Goal: Find contact information: Find contact information

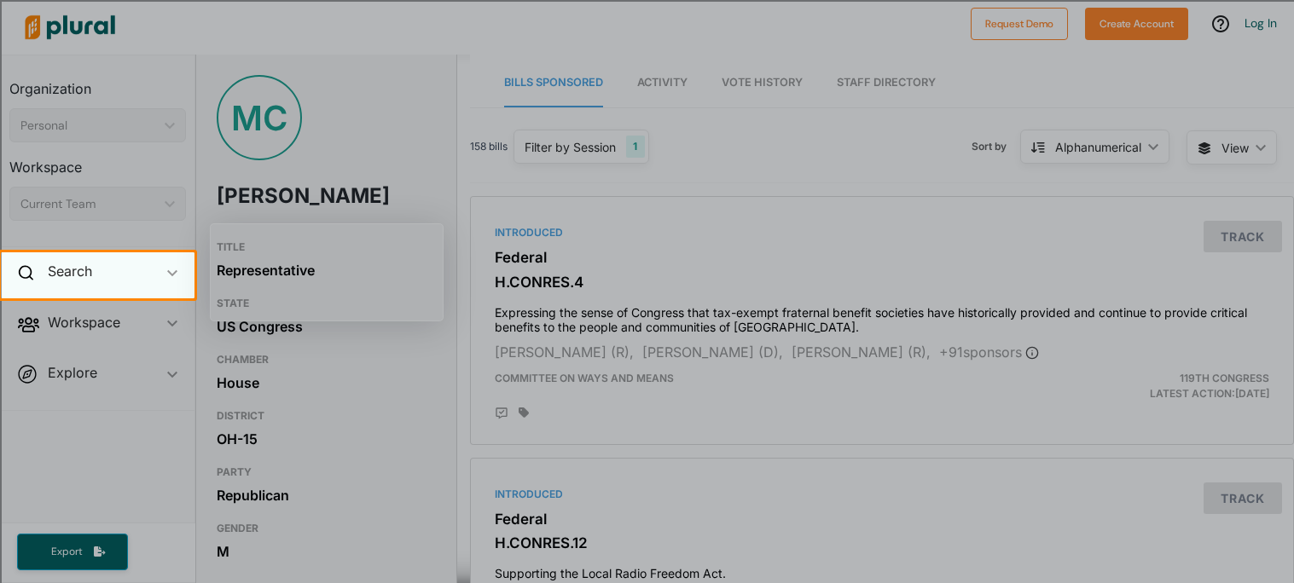
click at [167, 270] on icon "ic_keyboard_arrow_down" at bounding box center [172, 274] width 10 height 8
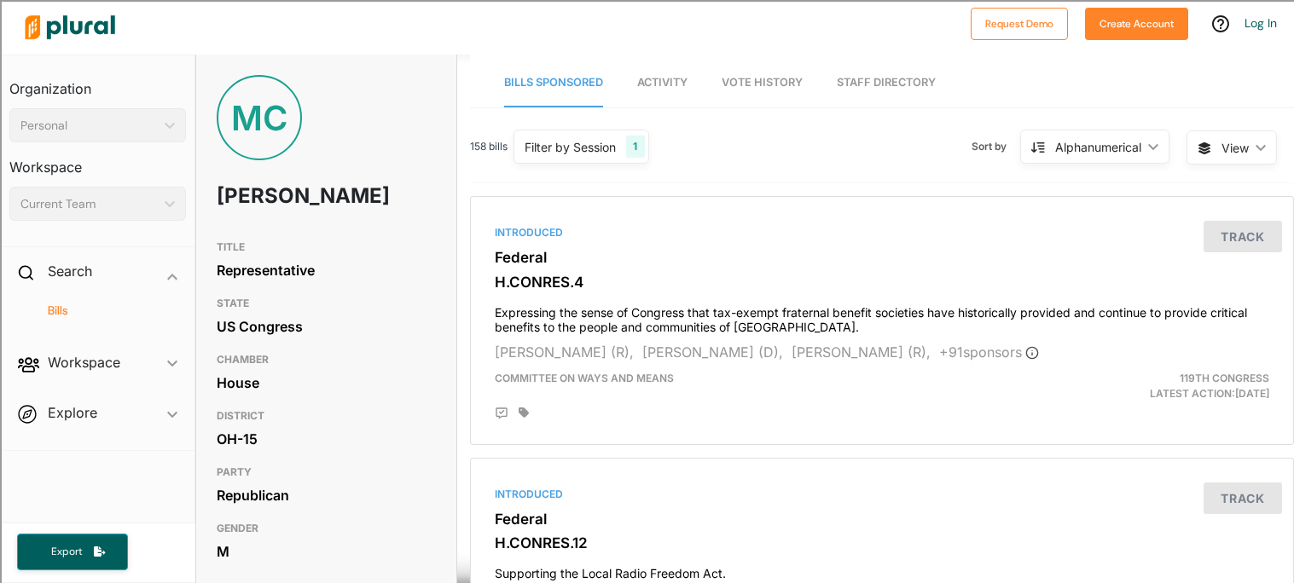
click at [58, 312] on h4 "Bills" at bounding box center [101, 311] width 151 height 16
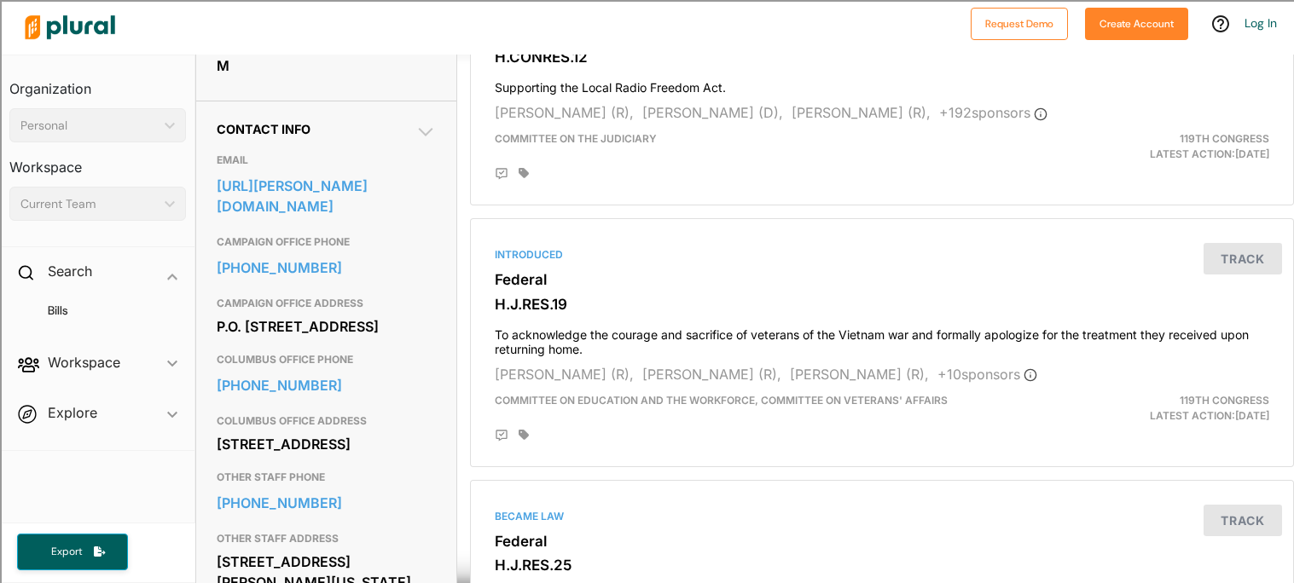
scroll to position [495, 0]
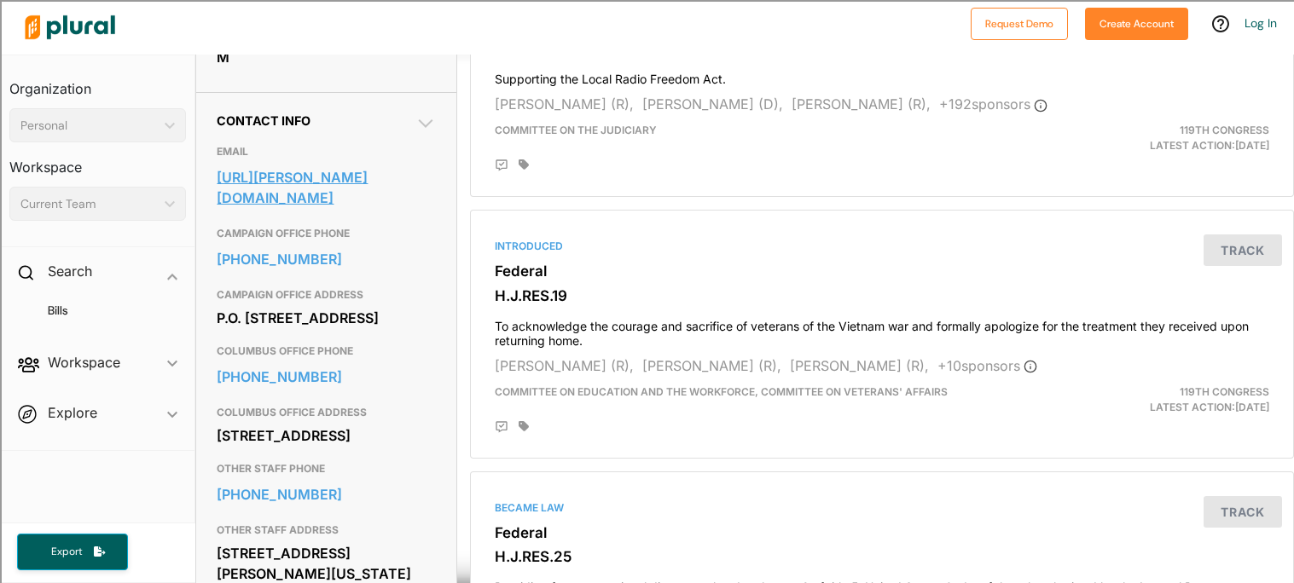
click at [357, 178] on link "[URL][PERSON_NAME][DOMAIN_NAME]" at bounding box center [326, 188] width 219 height 46
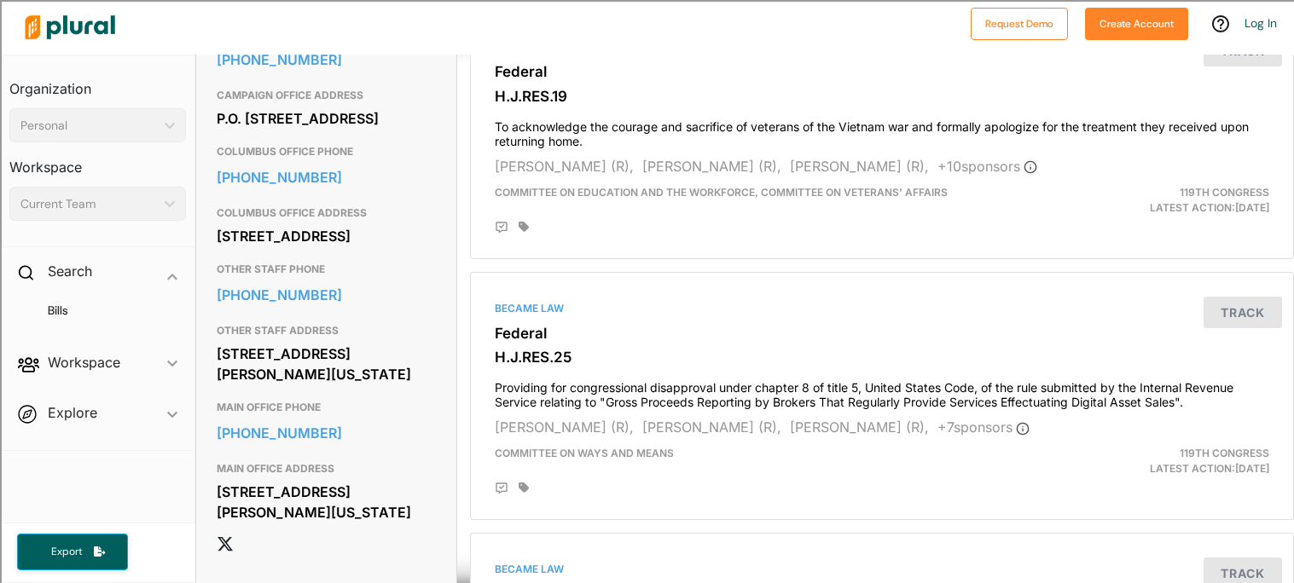
scroll to position [703, 0]
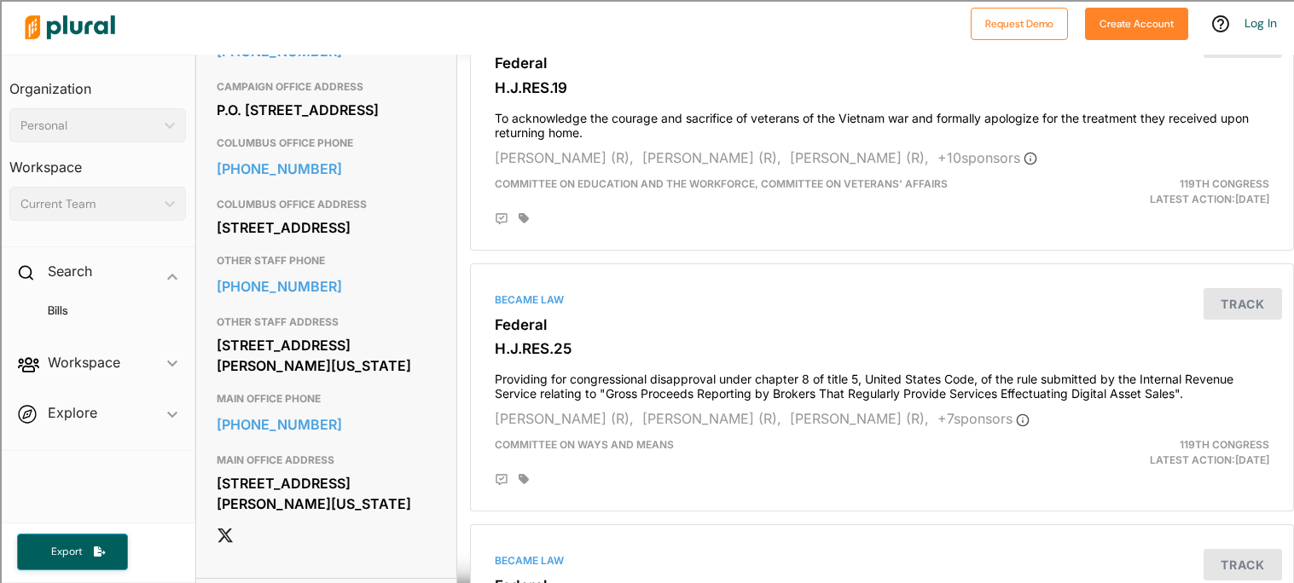
drag, startPoint x: 218, startPoint y: 268, endPoint x: 360, endPoint y: 287, distance: 142.9
click at [360, 241] on div "[STREET_ADDRESS]" at bounding box center [326, 228] width 219 height 26
copy div "[STREET_ADDRESS]"
click at [312, 299] on link "[PHONE_NUMBER]" at bounding box center [326, 287] width 219 height 26
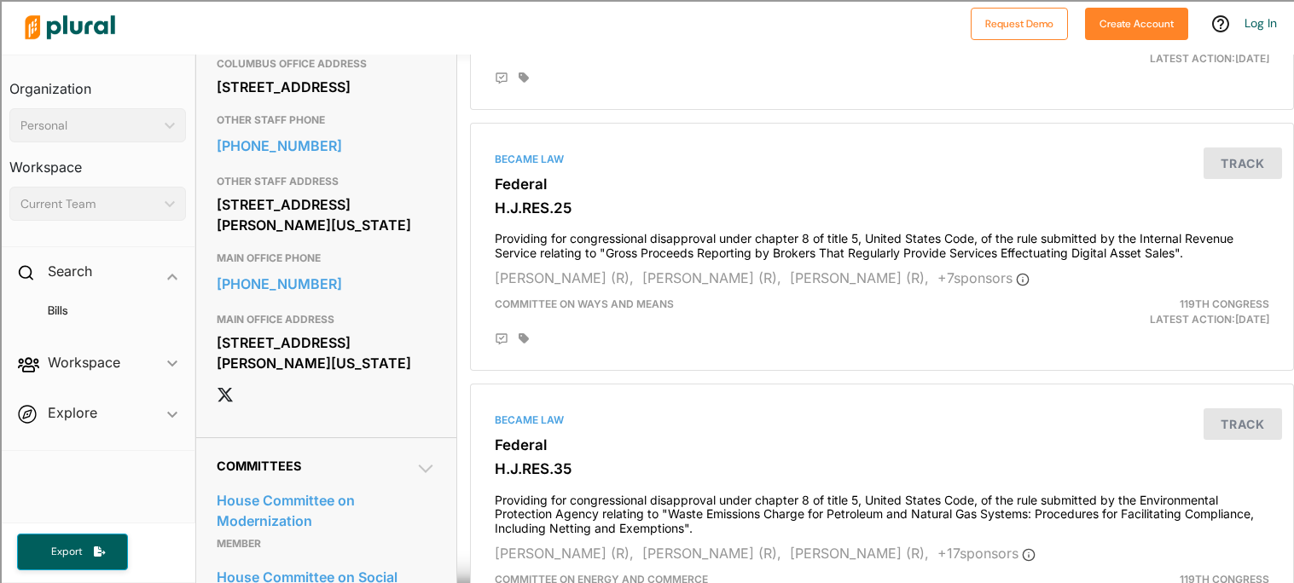
scroll to position [844, 0]
click at [217, 237] on div "[STREET_ADDRESS][PERSON_NAME][US_STATE]" at bounding box center [326, 214] width 219 height 46
drag, startPoint x: 217, startPoint y: 264, endPoint x: 368, endPoint y: 304, distance: 156.2
click at [368, 237] on div "[STREET_ADDRESS][PERSON_NAME][US_STATE]" at bounding box center [326, 214] width 219 height 46
copy div "[STREET_ADDRESS][PERSON_NAME][US_STATE]"
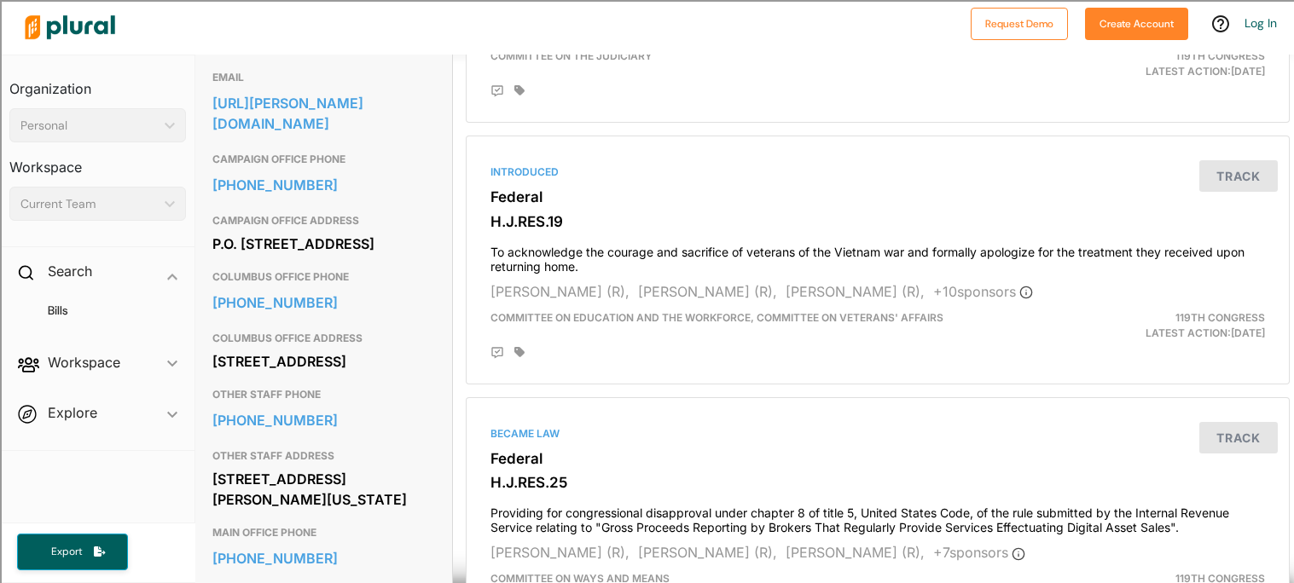
scroll to position [570, 12]
